Goal: Transaction & Acquisition: Purchase product/service

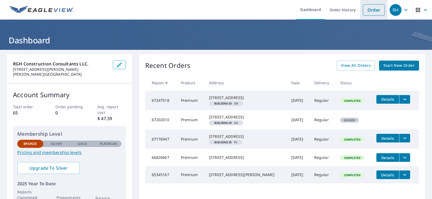
click at [370, 9] on link "Order" at bounding box center [374, 9] width 22 height 11
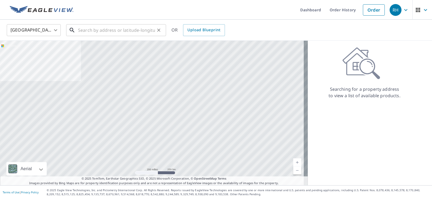
click at [136, 30] on input "text" at bounding box center [116, 30] width 77 height 15
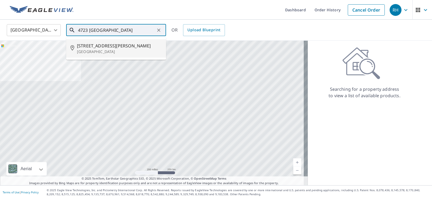
click at [98, 48] on span "[STREET_ADDRESS][PERSON_NAME]" at bounding box center [119, 46] width 85 height 6
type input "[STREET_ADDRESS][PERSON_NAME]"
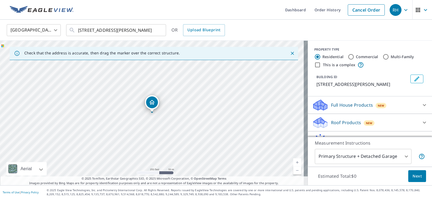
click at [417, 176] on span "Next" at bounding box center [416, 176] width 9 height 7
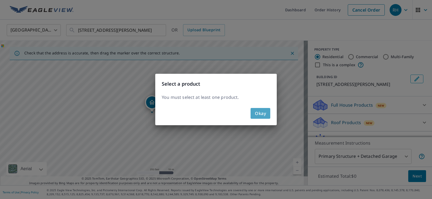
click at [259, 112] on span "Okay" at bounding box center [260, 114] width 11 height 8
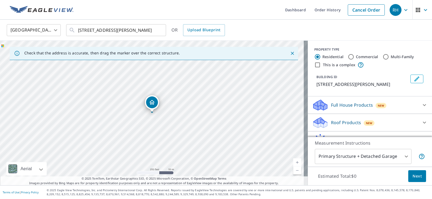
click at [337, 122] on p "Roof Products" at bounding box center [346, 123] width 30 height 6
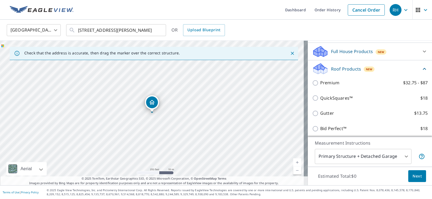
scroll to position [54, 0]
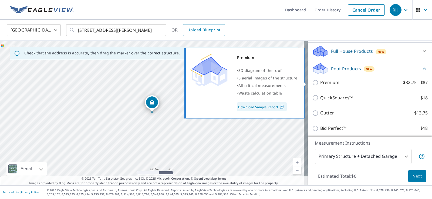
click at [312, 82] on input "Premium $32.75 - $87" at bounding box center [316, 83] width 8 height 6
checkbox input "true"
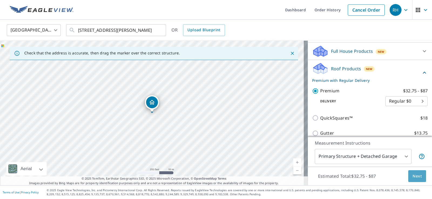
click at [415, 177] on span "Next" at bounding box center [416, 176] width 9 height 7
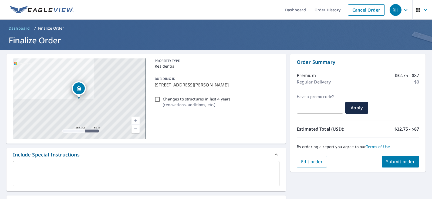
click at [395, 160] on span "Submit order" at bounding box center [400, 162] width 29 height 6
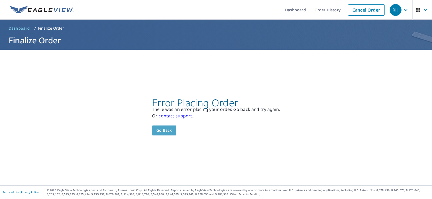
click at [160, 130] on span "Go back" at bounding box center [164, 130] width 16 height 7
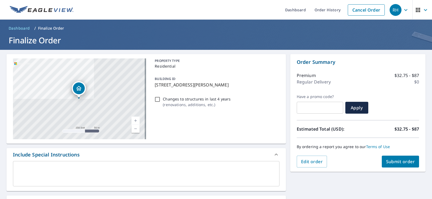
click at [416, 10] on icon "button" at bounding box center [418, 10] width 4 height 4
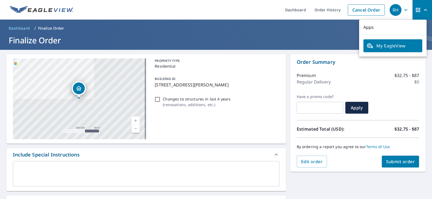
click at [404, 10] on icon "button" at bounding box center [405, 10] width 3 height 2
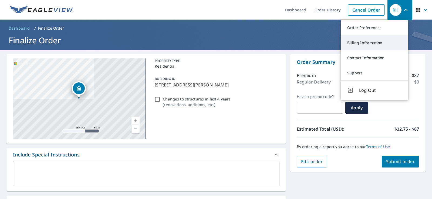
click at [373, 42] on link "Billing Information" at bounding box center [374, 42] width 67 height 15
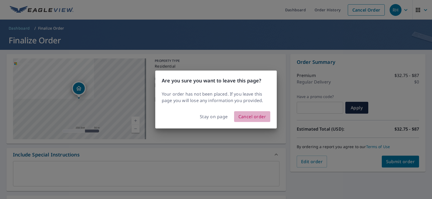
click at [255, 117] on span "Cancel order" at bounding box center [252, 117] width 28 height 8
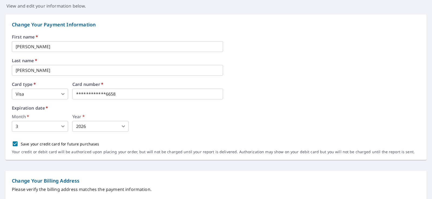
scroll to position [54, 0]
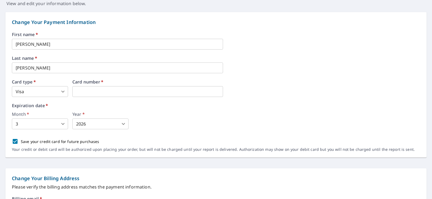
click at [90, 125] on body "RH RH Dashboard Order History Order RH Dashboard / Billing Information Billing …" at bounding box center [216, 99] width 432 height 199
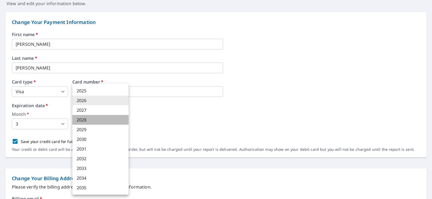
click at [87, 120] on li "2028" at bounding box center [100, 120] width 56 height 10
type input "2028"
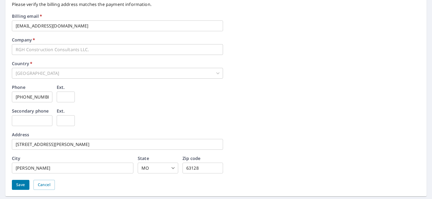
scroll to position [253, 0]
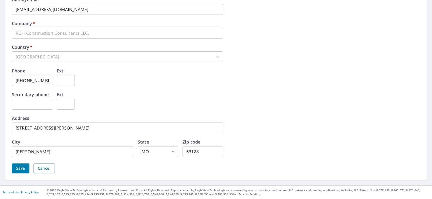
click at [21, 169] on span "Save" at bounding box center [20, 168] width 9 height 7
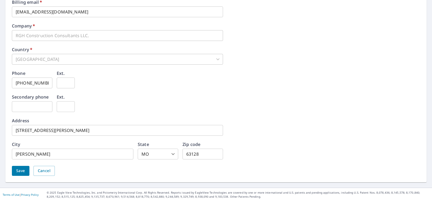
scroll to position [267, 0]
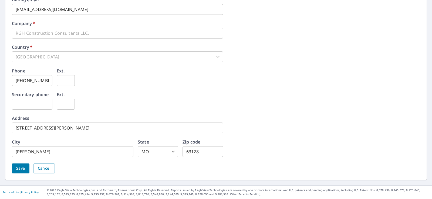
click at [20, 168] on span "Save" at bounding box center [20, 168] width 9 height 7
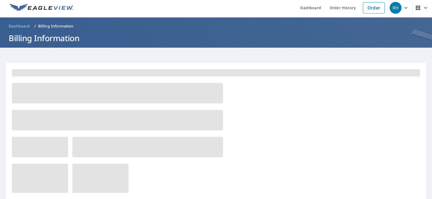
scroll to position [0, 0]
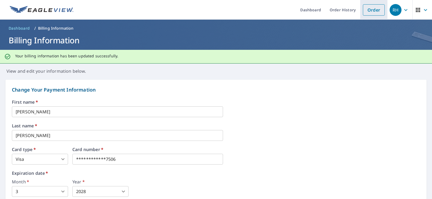
click at [372, 10] on link "Order" at bounding box center [374, 9] width 22 height 11
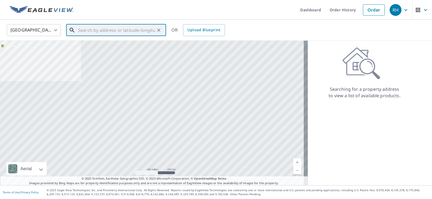
click at [123, 31] on input "text" at bounding box center [116, 30] width 77 height 15
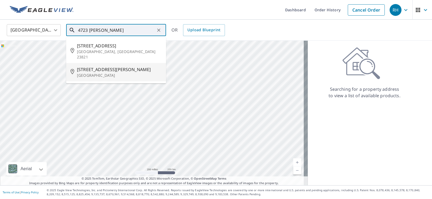
click at [103, 66] on span "[STREET_ADDRESS][PERSON_NAME]" at bounding box center [119, 69] width 85 height 6
type input "[STREET_ADDRESS][PERSON_NAME]"
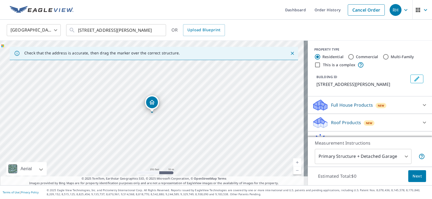
scroll to position [30, 0]
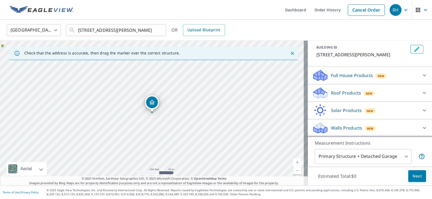
click at [341, 94] on p "Roof Products" at bounding box center [346, 93] width 30 height 6
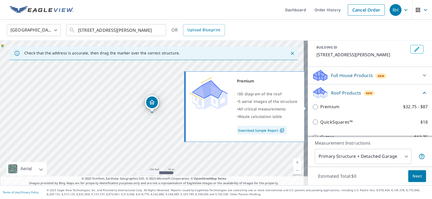
click at [312, 107] on input "Premium $32.75 - $87" at bounding box center [316, 107] width 8 height 6
checkbox input "true"
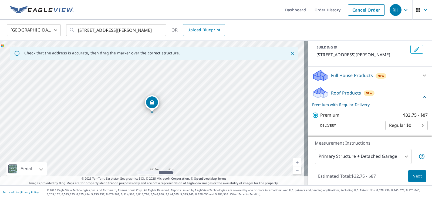
click at [412, 177] on span "Next" at bounding box center [416, 176] width 9 height 7
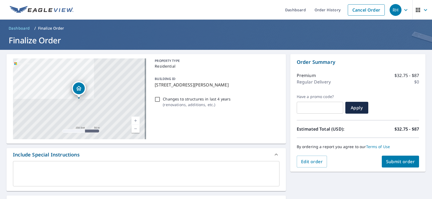
click at [401, 161] on span "Submit order" at bounding box center [400, 162] width 29 height 6
